Goal: Use online tool/utility: Utilize a website feature to perform a specific function

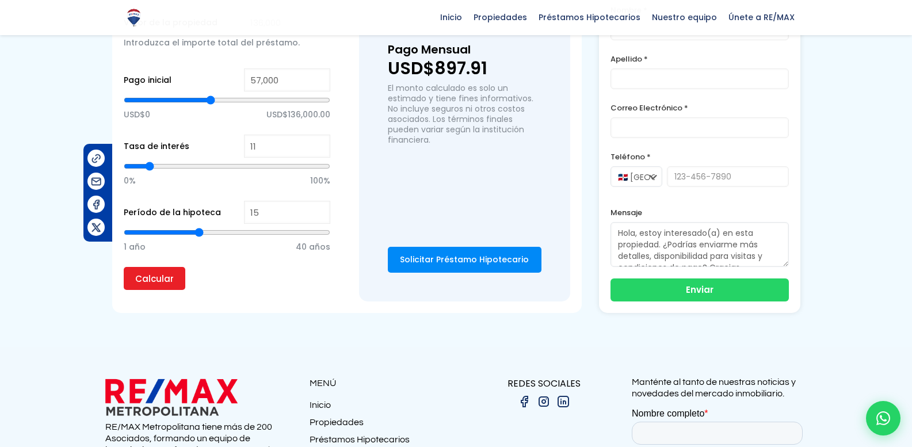
scroll to position [863, 0]
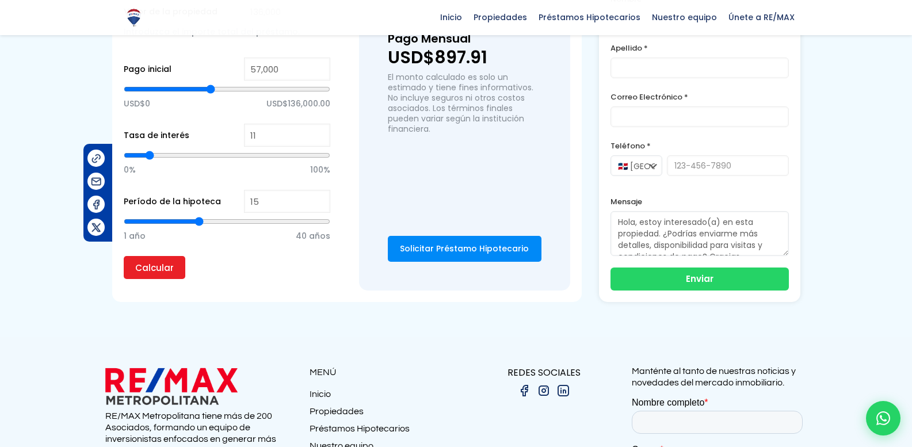
click at [296, 189] on div "0% 100%" at bounding box center [227, 168] width 207 height 43
type input "16"
type input "17"
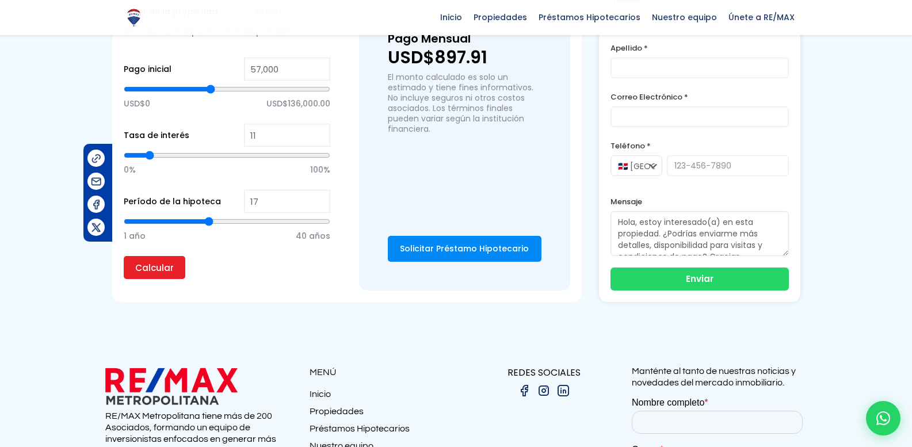
type input "18"
type input "19"
type input "20"
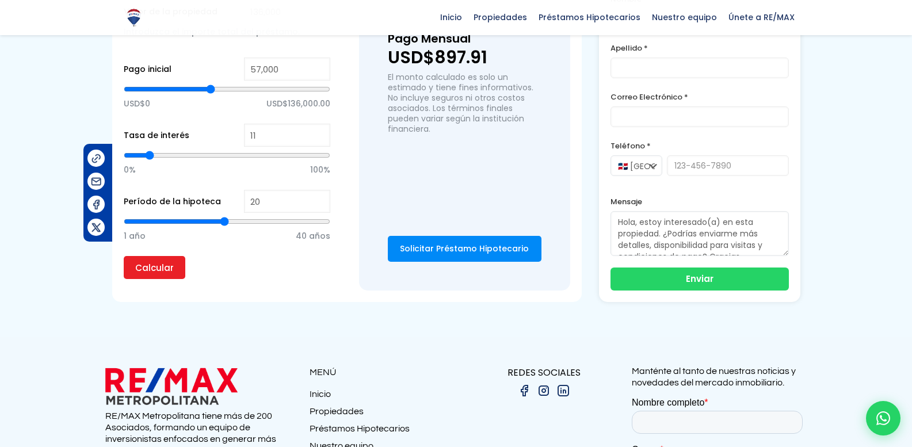
drag, startPoint x: 200, startPoint y: 223, endPoint x: 227, endPoint y: 224, distance: 27.0
type input "20"
click at [227, 224] on input "range" at bounding box center [227, 222] width 207 height 12
click at [173, 269] on input "Calcular" at bounding box center [155, 267] width 62 height 23
type input "19"
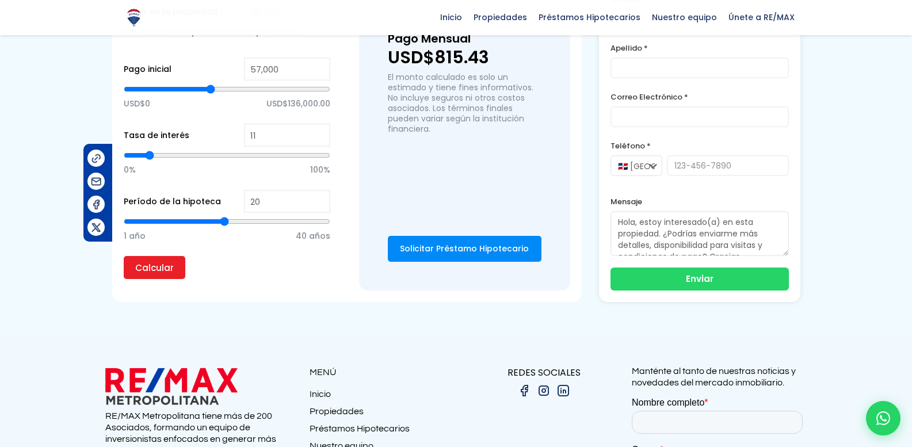
type input "19"
type input "18"
type input "17"
drag, startPoint x: 224, startPoint y: 225, endPoint x: 208, endPoint y: 217, distance: 18.3
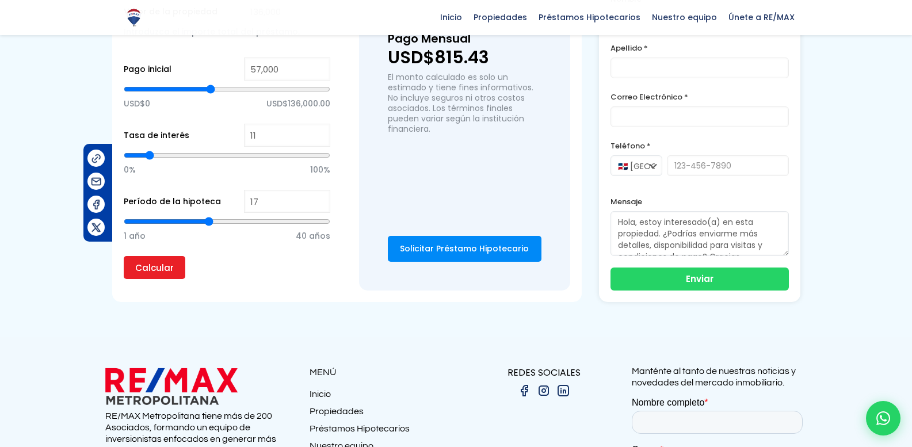
type input "17"
click at [208, 217] on input "range" at bounding box center [227, 222] width 207 height 12
type input "16"
type input "15"
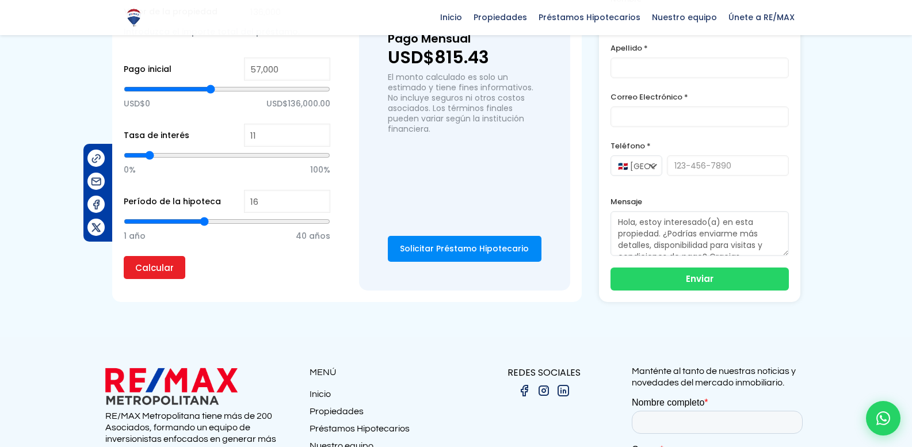
type input "15"
type input "14"
drag, startPoint x: 208, startPoint y: 221, endPoint x: 196, endPoint y: 220, distance: 11.5
type input "14"
click at [196, 220] on input "range" at bounding box center [227, 222] width 207 height 12
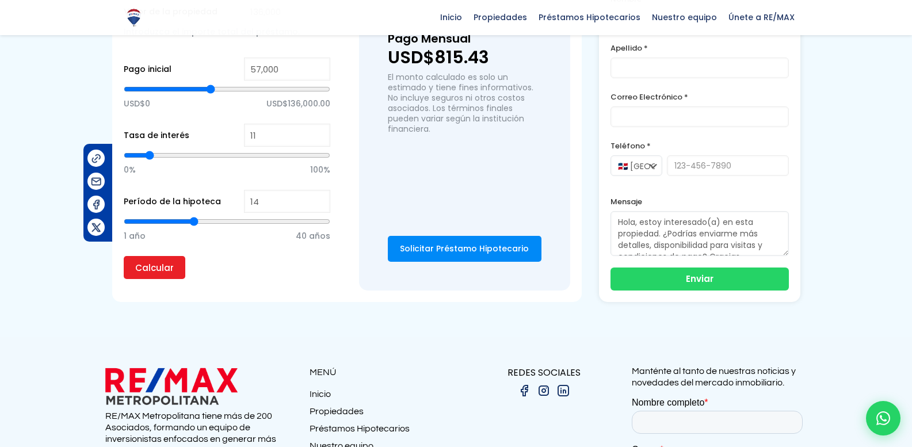
type input "15"
type input "16"
drag, startPoint x: 197, startPoint y: 220, endPoint x: 204, endPoint y: 221, distance: 6.9
type input "16"
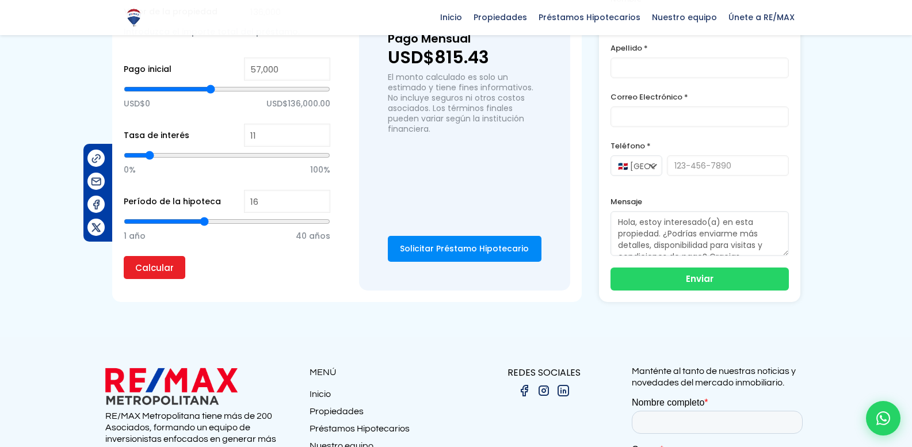
click at [204, 221] on input "range" at bounding box center [227, 222] width 207 height 12
type input "15"
click at [200, 220] on input "range" at bounding box center [227, 222] width 207 height 12
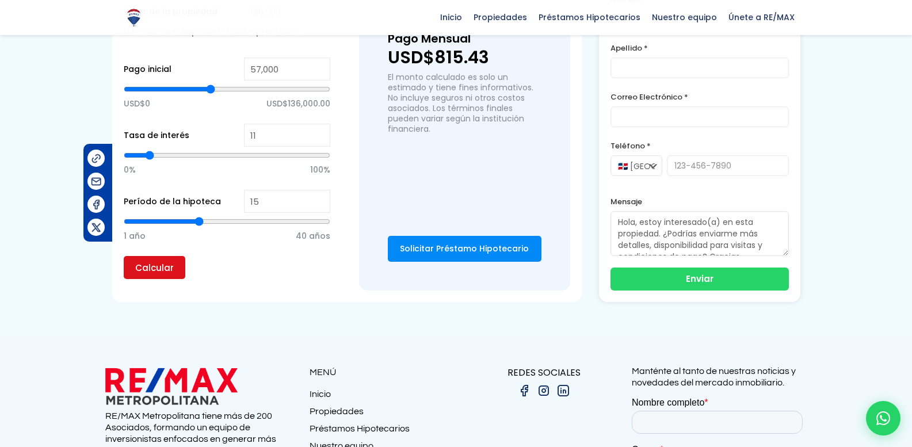
click at [157, 259] on input "Calcular" at bounding box center [155, 267] width 62 height 23
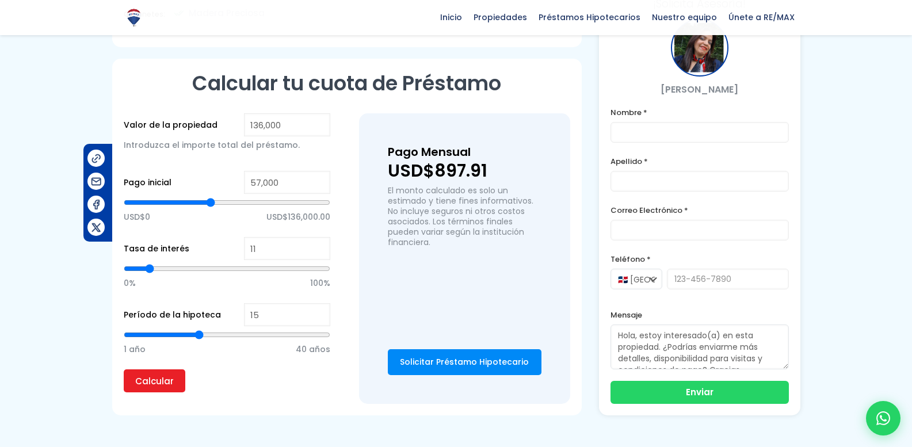
scroll to position [690, 0]
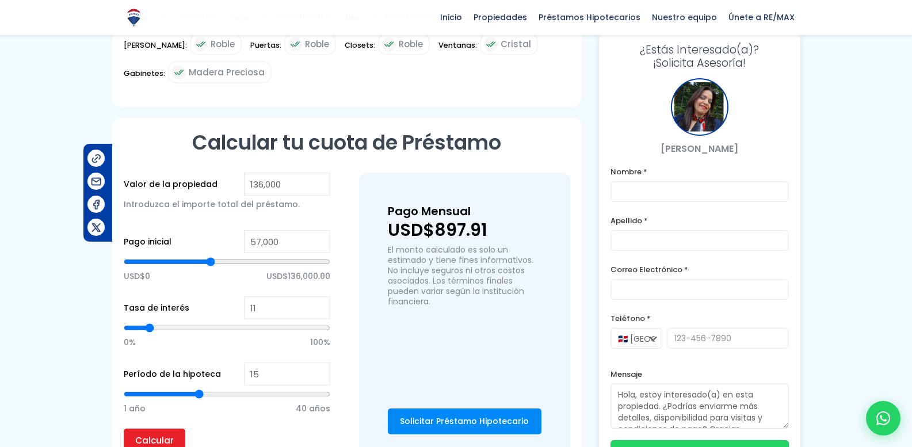
type input "16"
type input "17"
type input "18"
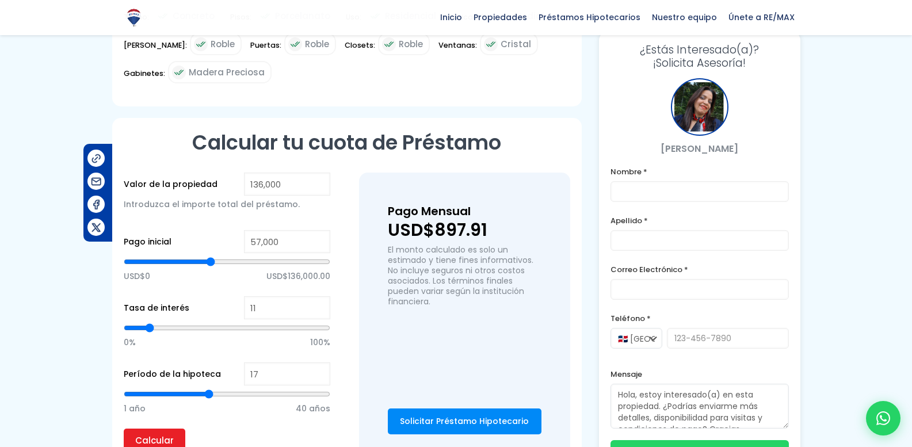
type input "18"
type input "19"
type input "20"
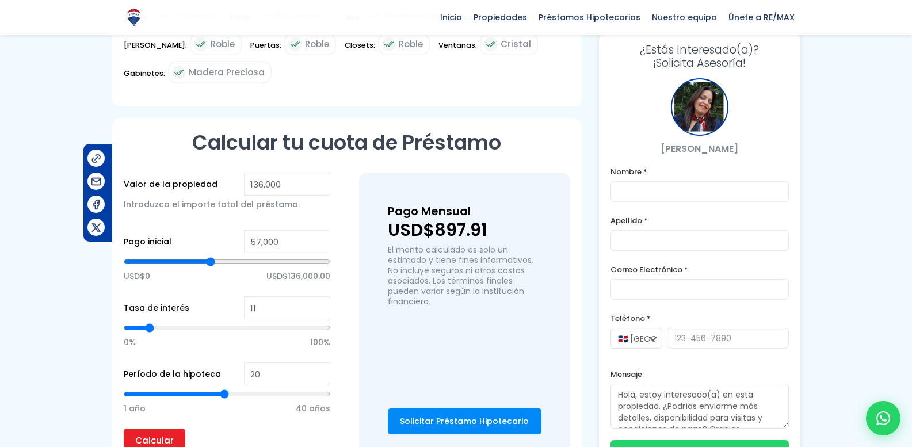
type input "21"
type input "22"
type input "23"
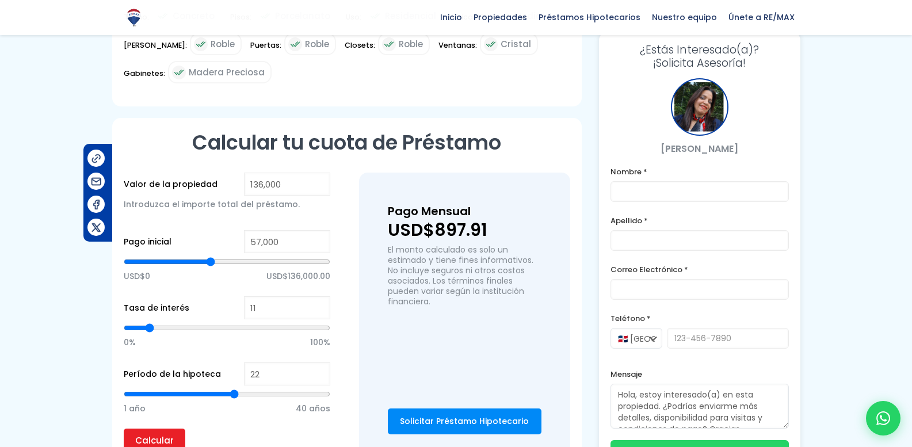
type input "23"
type input "24"
type input "25"
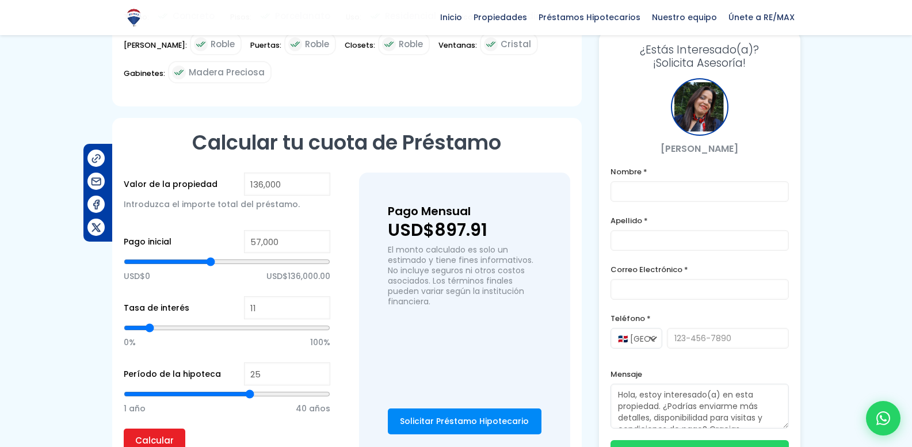
type input "26"
type input "27"
type input "28"
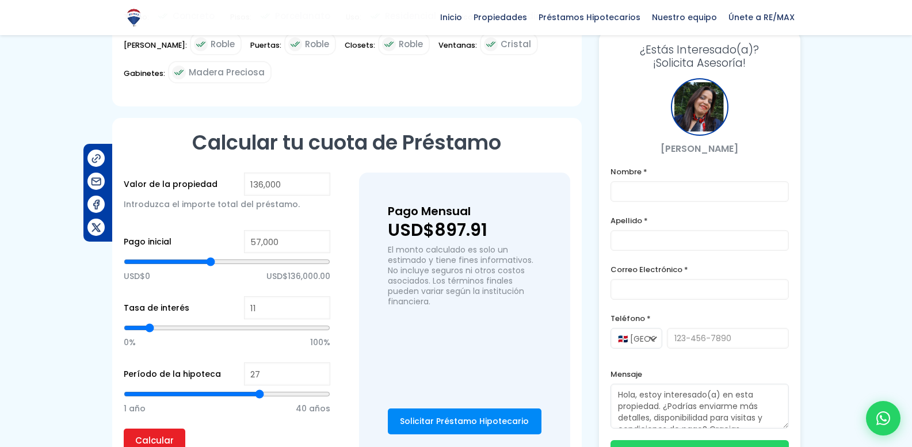
type input "28"
type input "29"
type input "30"
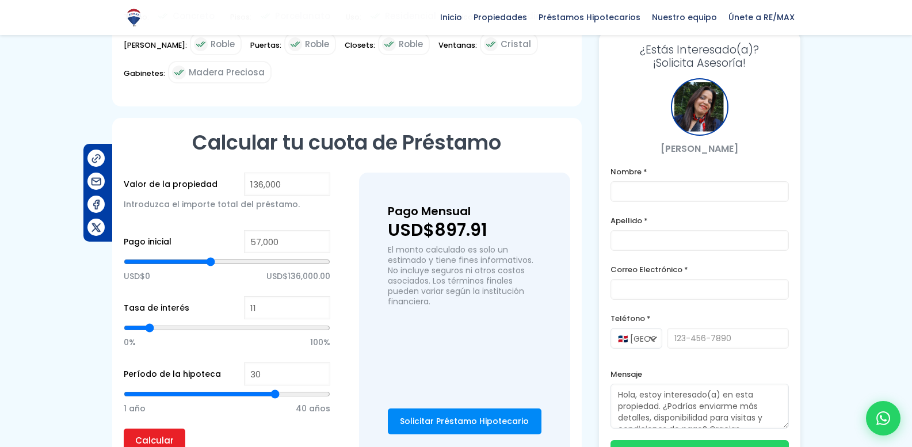
type input "31"
type input "32"
type input "33"
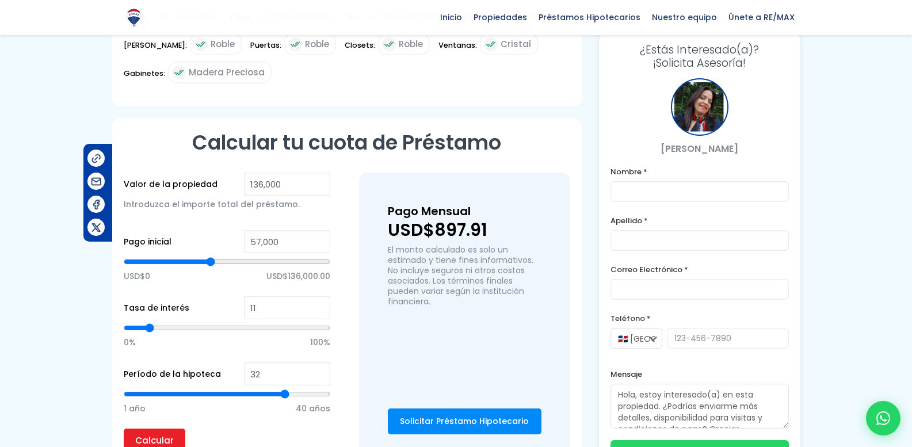
type input "33"
type input "34"
type input "35"
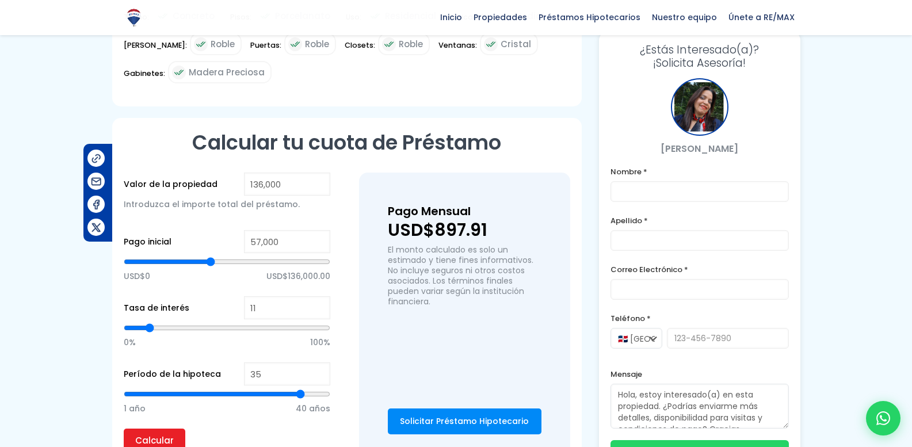
type input "36"
type input "37"
type input "36"
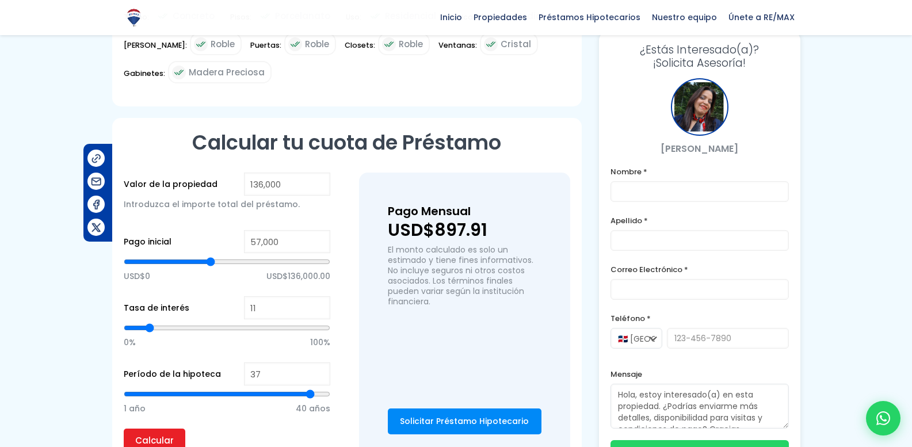
type input "36"
type input "35"
type input "34"
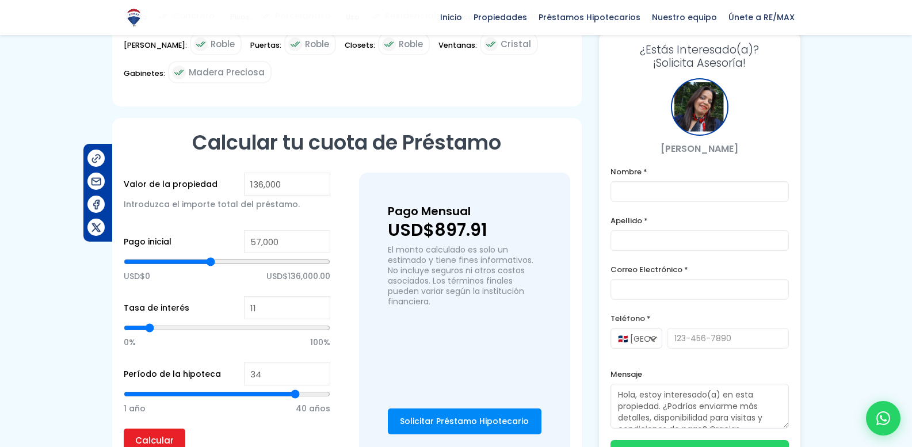
type input "33"
type input "32"
type input "31"
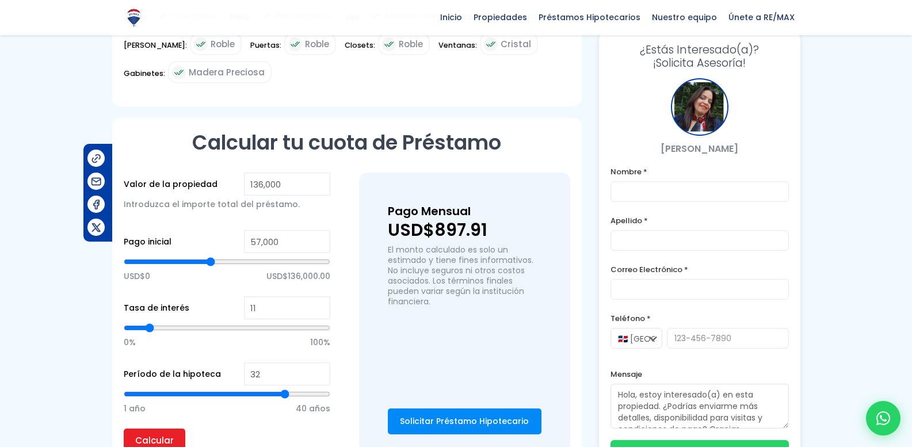
type input "31"
type input "30"
drag, startPoint x: 212, startPoint y: 395, endPoint x: 273, endPoint y: 402, distance: 61.3
type input "30"
click at [273, 400] on input "range" at bounding box center [227, 394] width 207 height 12
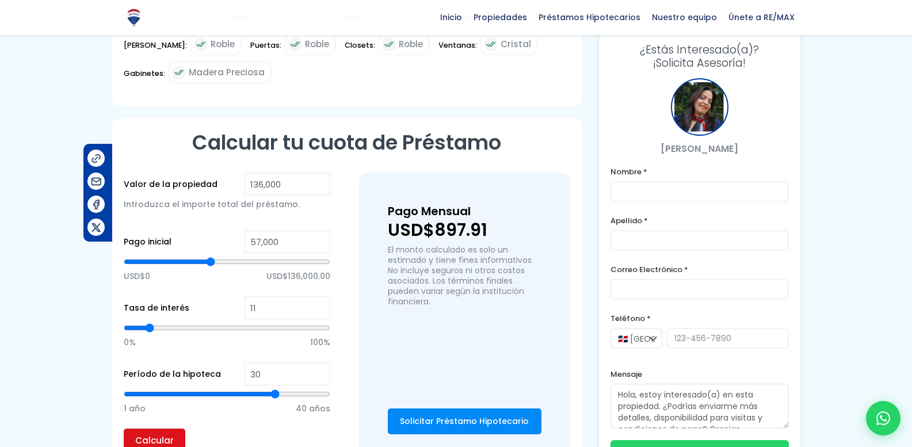
click at [148, 435] on input "Calcular" at bounding box center [155, 440] width 62 height 23
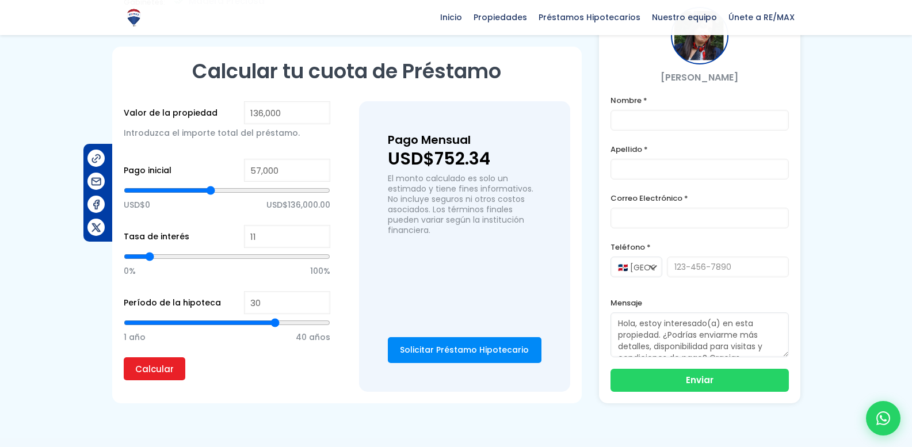
scroll to position [748, 0]
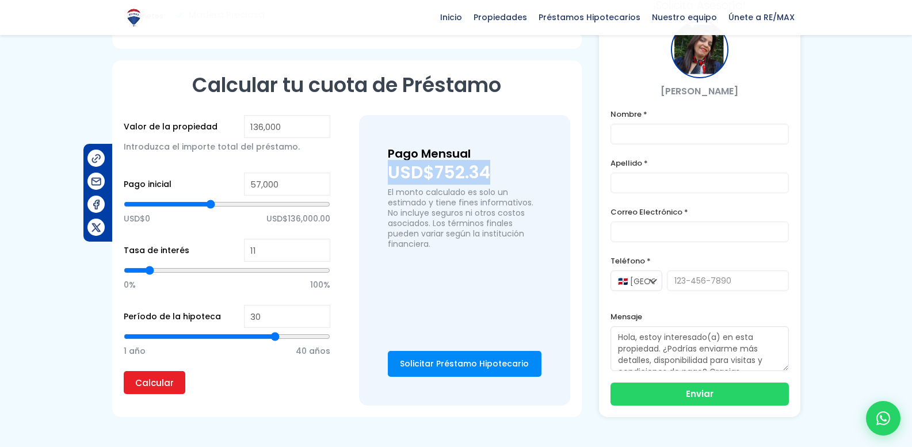
drag, startPoint x: 389, startPoint y: 177, endPoint x: 552, endPoint y: 181, distance: 163.5
click at [552, 181] on div "Pago Mensual USD$752.34 El monto calculado es solo un estimado y tiene fines in…" at bounding box center [464, 260] width 211 height 291
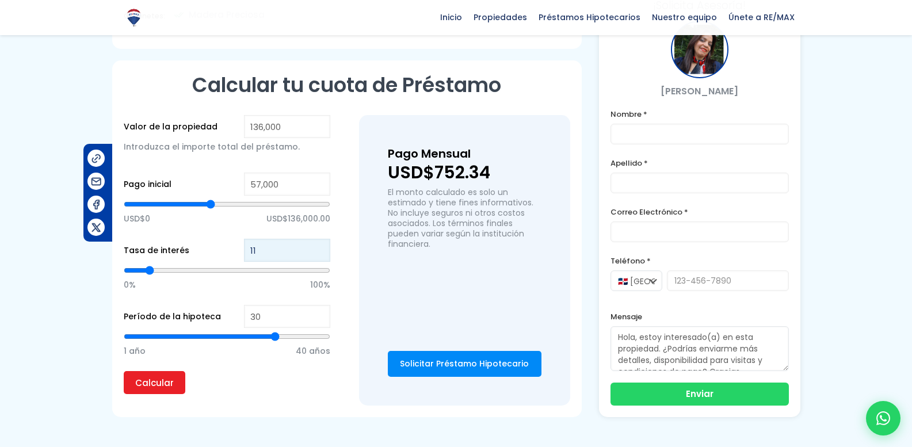
click at [312, 253] on input "11" at bounding box center [287, 250] width 86 height 23
type input "1"
type input "12"
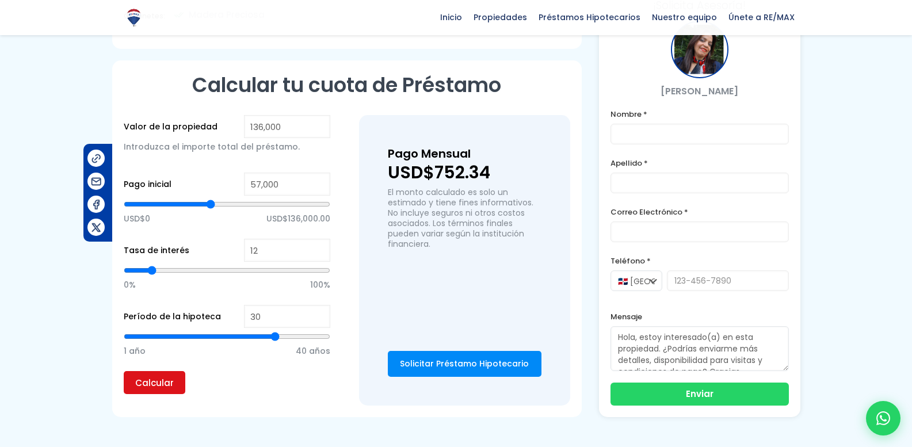
click at [153, 386] on input "Calcular" at bounding box center [155, 382] width 62 height 23
click at [277, 245] on input "12" at bounding box center [287, 250] width 86 height 23
type input "1"
type input "11"
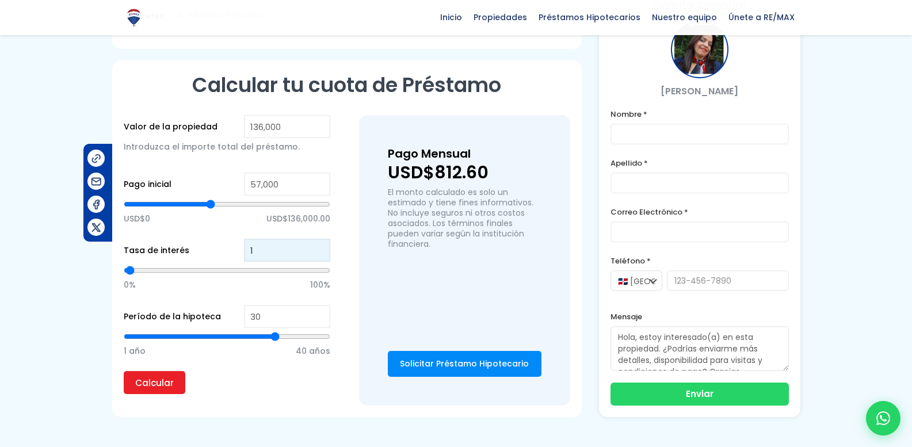
type input "11"
type input "1"
type input "10"
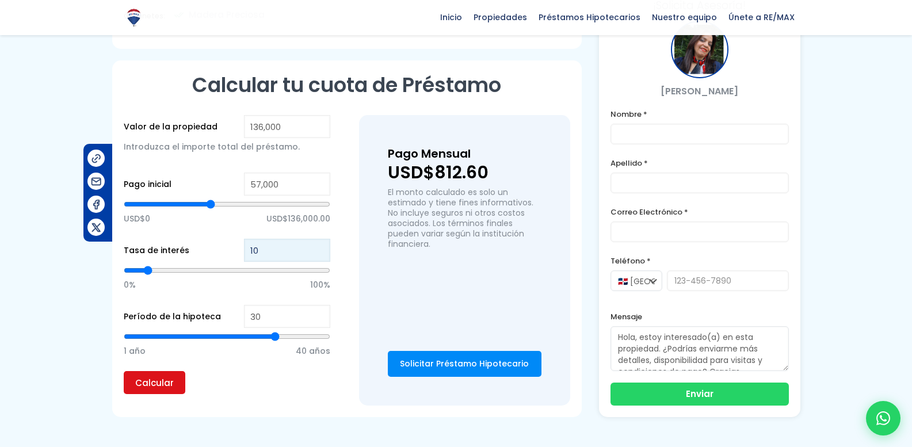
type input "10"
click at [160, 377] on input "Calcular" at bounding box center [155, 382] width 62 height 23
type input "29"
type input "28"
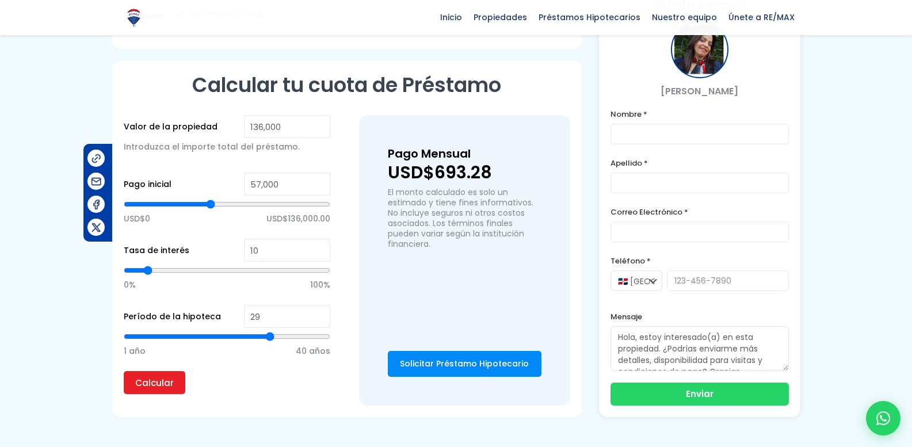
type input "28"
type input "27"
type input "26"
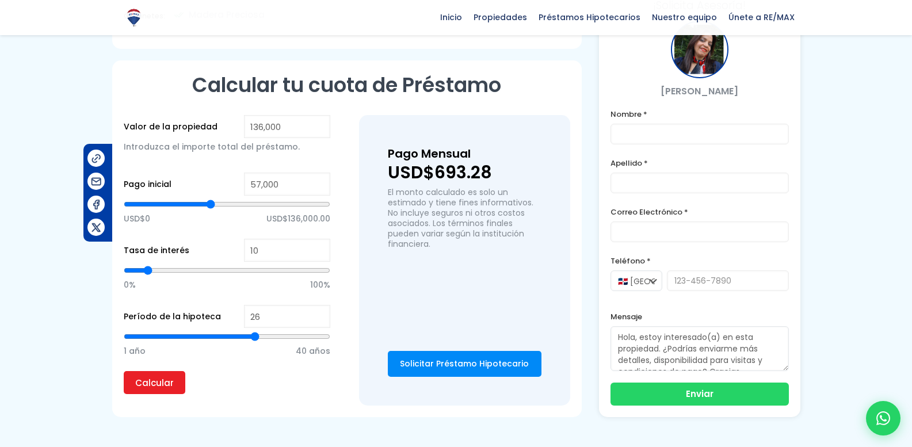
type input "25"
type input "24"
type input "23"
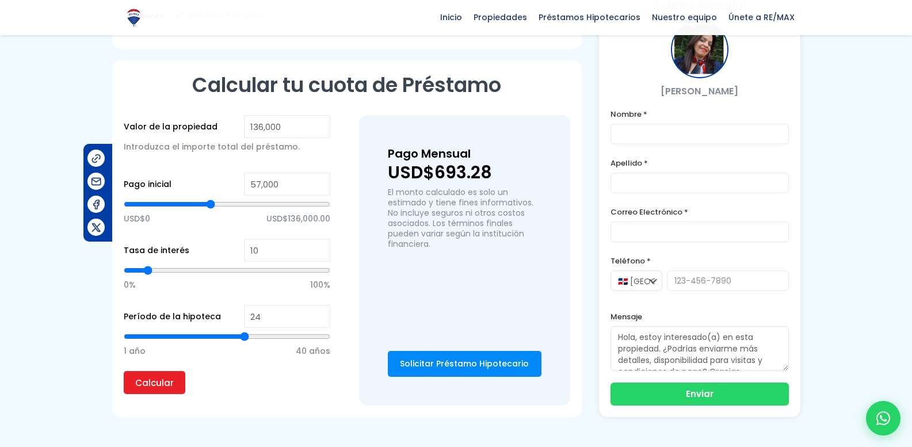
type input "23"
type input "22"
type input "21"
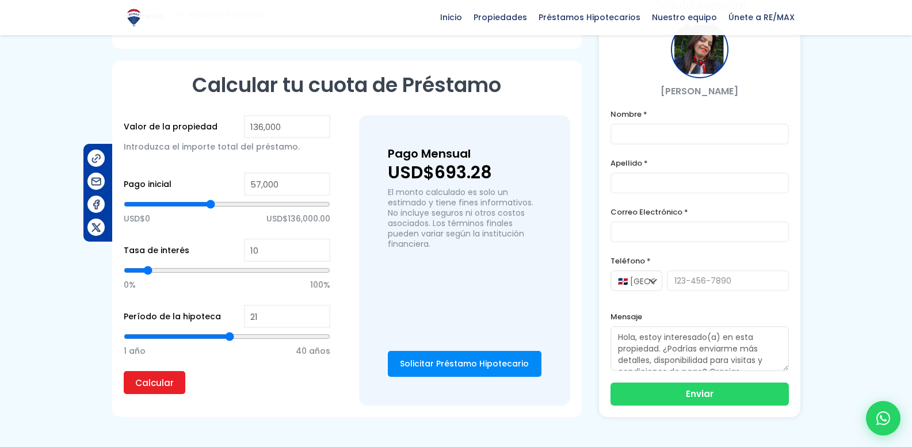
type input "20"
drag, startPoint x: 272, startPoint y: 341, endPoint x: 227, endPoint y: 341, distance: 44.9
type input "20"
click at [227, 341] on input "range" at bounding box center [227, 337] width 207 height 12
click at [151, 392] on input "Calcular" at bounding box center [155, 382] width 62 height 23
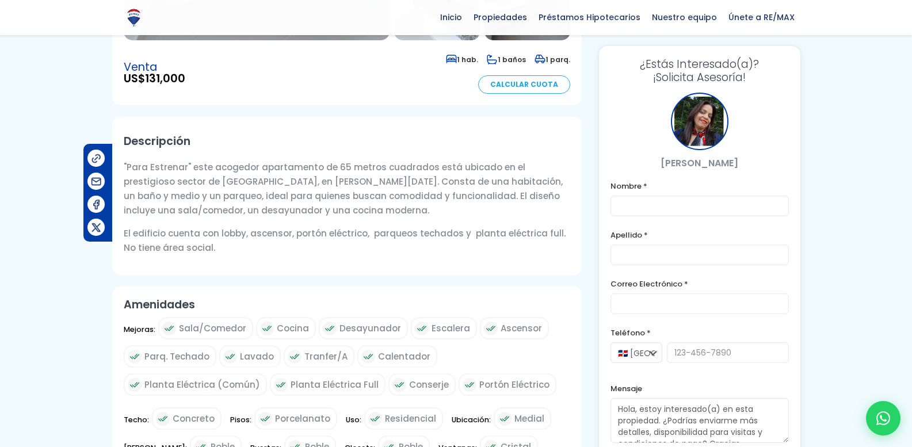
scroll to position [0, 0]
